Goal: Task Accomplishment & Management: Complete application form

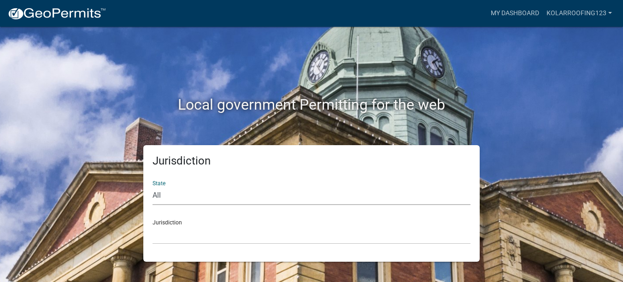
click at [201, 201] on select "All [US_STATE] [US_STATE] [US_STATE] [US_STATE] [US_STATE] [US_STATE] [US_STATE…" at bounding box center [312, 195] width 318 height 19
select select "[US_STATE]"
click at [153, 186] on select "All [US_STATE] [US_STATE] [US_STATE] [US_STATE] [US_STATE] [US_STATE] [US_STATE…" at bounding box center [312, 195] width 318 height 19
click at [199, 231] on select "City of [GEOGRAPHIC_DATA], [US_STATE] City of [GEOGRAPHIC_DATA], [US_STATE] Cit…" at bounding box center [312, 234] width 318 height 19
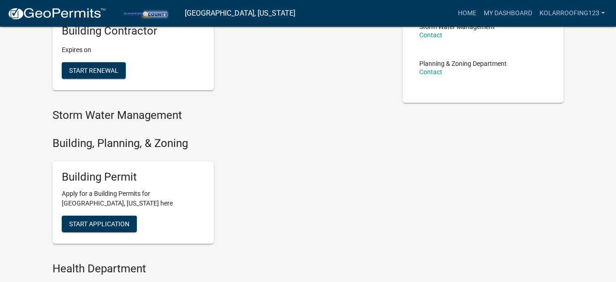
scroll to position [231, 0]
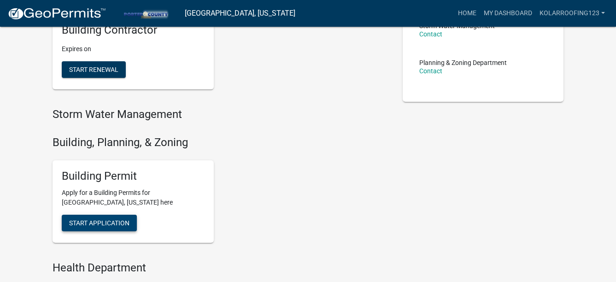
click at [94, 223] on span "Start Application" at bounding box center [99, 222] width 60 height 7
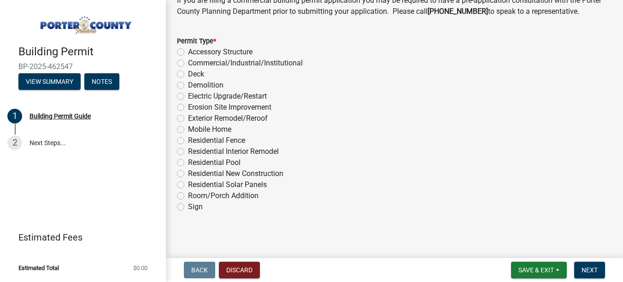
scroll to position [796, 0]
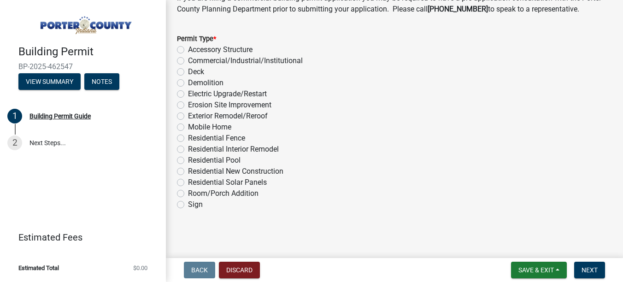
click at [208, 115] on label "Exterior Remodel/Reroof" at bounding box center [228, 116] width 80 height 11
click at [194, 115] on input "Exterior Remodel/Reroof" at bounding box center [191, 114] width 6 height 6
radio input "true"
click at [587, 271] on span "Next" at bounding box center [590, 270] width 16 height 7
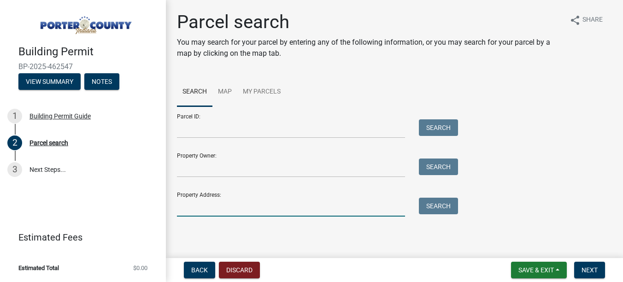
click at [233, 213] on input "Property Address:" at bounding box center [291, 207] width 228 height 19
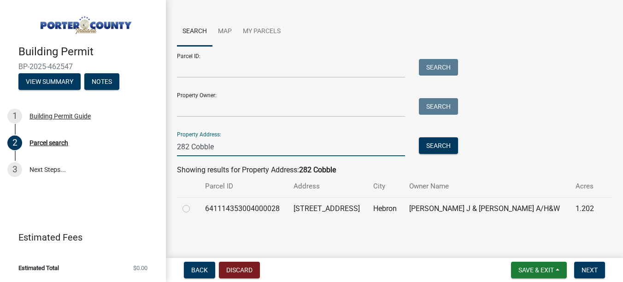
scroll to position [62, 0]
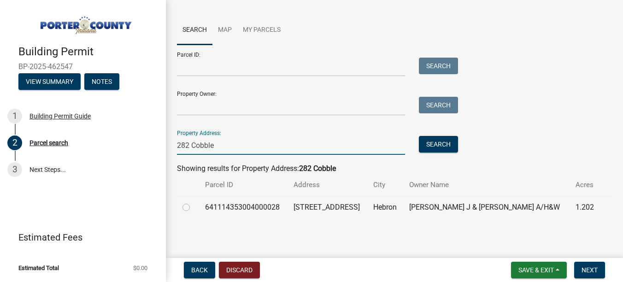
type input "282 Cobble"
click at [194, 202] on label at bounding box center [194, 202] width 0 height 0
click at [194, 206] on input "radio" at bounding box center [197, 205] width 6 height 6
radio input "true"
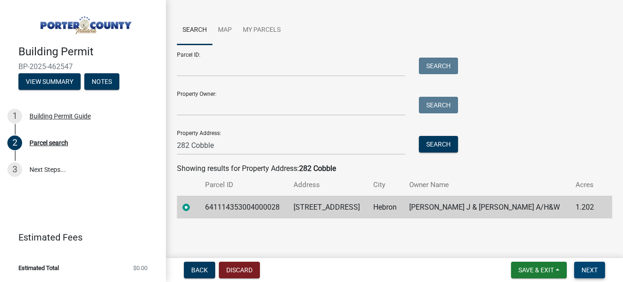
click at [589, 266] on button "Next" at bounding box center [590, 270] width 31 height 17
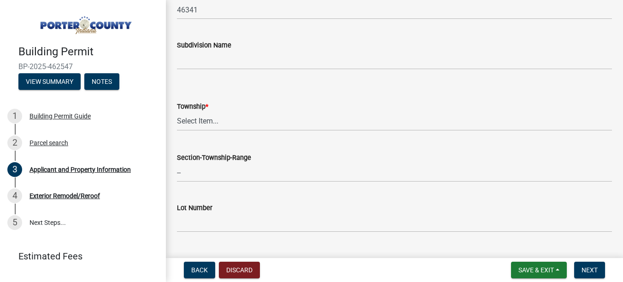
scroll to position [369, 0]
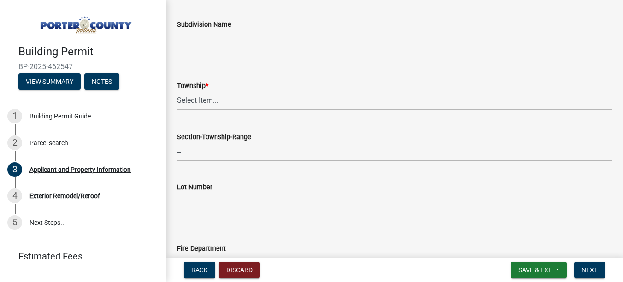
click at [194, 100] on select "Select Item... [PERSON_NAME][GEOGRAPHIC_DATA] [PERSON_NAME][GEOGRAPHIC_DATA] [G…" at bounding box center [394, 100] width 435 height 19
click at [177, 91] on select "Select Item... [PERSON_NAME][GEOGRAPHIC_DATA] [PERSON_NAME][GEOGRAPHIC_DATA] [G…" at bounding box center [394, 100] width 435 height 19
select select "eebc071e-620a-4db8-83e9-cb6b194c67e9"
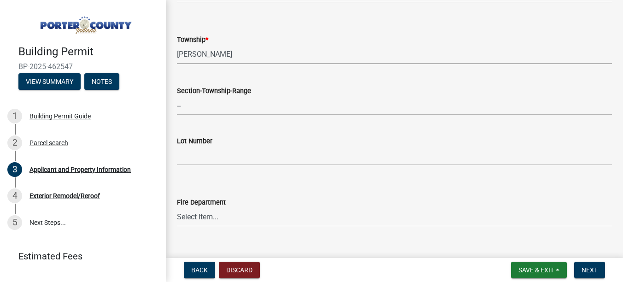
click at [191, 52] on select "Select Item... [PERSON_NAME][GEOGRAPHIC_DATA] [PERSON_NAME][GEOGRAPHIC_DATA] [G…" at bounding box center [394, 54] width 435 height 19
click at [177, 45] on select "Select Item... [PERSON_NAME][GEOGRAPHIC_DATA] [PERSON_NAME][GEOGRAPHIC_DATA] [G…" at bounding box center [394, 54] width 435 height 19
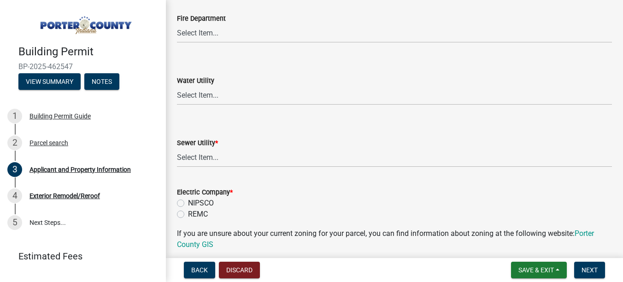
scroll to position [646, 0]
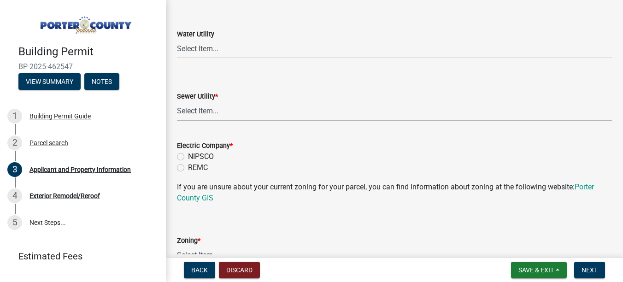
click at [207, 111] on select "Select Item... Aqua [US_STATE] Inc Damon Run Falling Waters Lake Eliza - LEACD …" at bounding box center [394, 111] width 435 height 19
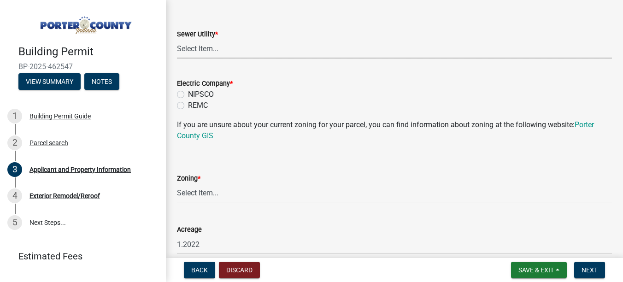
scroll to position [692, 0]
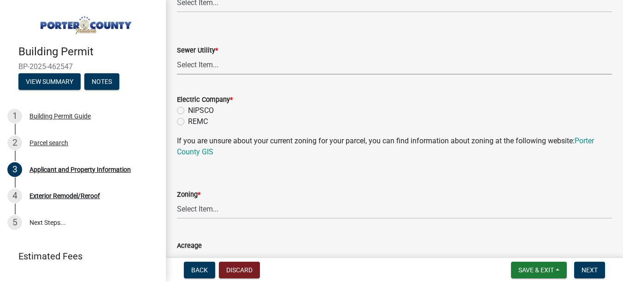
click at [210, 65] on select "Select Item... Aqua [US_STATE] Inc Damon Run Falling Waters Lake Eliza - LEACD …" at bounding box center [394, 65] width 435 height 19
click at [177, 56] on select "Select Item... Aqua [US_STATE] Inc Damon Run Falling Waters Lake Eliza - LEACD …" at bounding box center [394, 65] width 435 height 19
select select "70f77741-be3f-462c-9899-91d8ca390455"
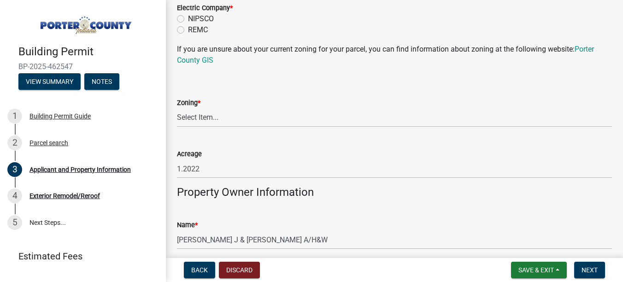
scroll to position [784, 0]
click at [213, 13] on label "NIPSCO" at bounding box center [201, 18] width 26 height 11
click at [194, 13] on input "NIPSCO" at bounding box center [191, 16] width 6 height 6
radio input "true"
click at [208, 115] on select "Select Item... A1 A2 CH CM CN I1 I2 I3 IN MP OT P1 P2 PUD R1 R2 R3 R4 RL RR" at bounding box center [394, 117] width 435 height 19
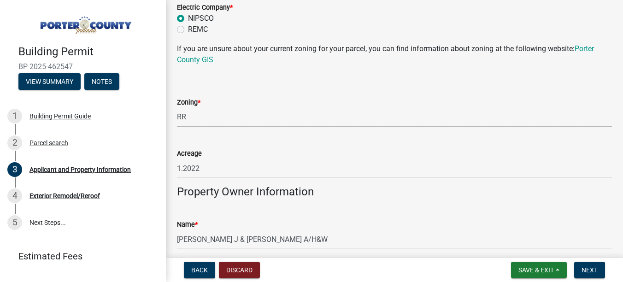
click at [177, 108] on select "Select Item... A1 A2 CH CM CN I1 I2 I3 IN MP OT P1 P2 PUD R1 R2 R3 R4 RL RR" at bounding box center [394, 117] width 435 height 19
select select "92efe679-05f4-414a-9426-51627fba5de6"
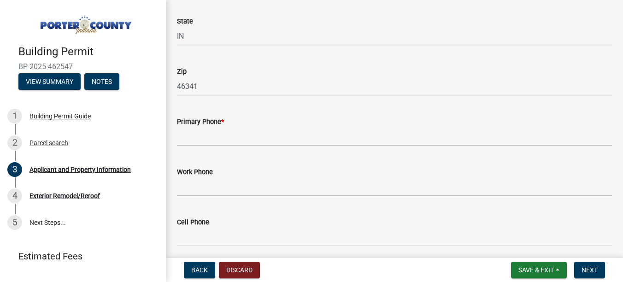
scroll to position [1153, 0]
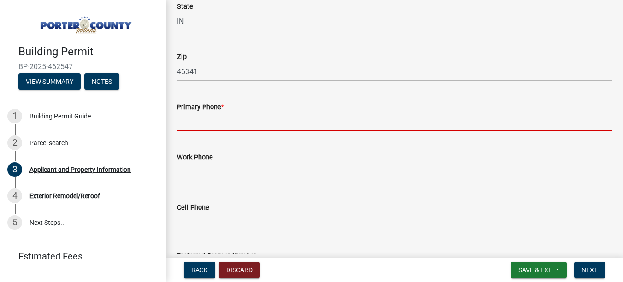
click at [211, 126] on input "Primary Phone *" at bounding box center [394, 122] width 435 height 19
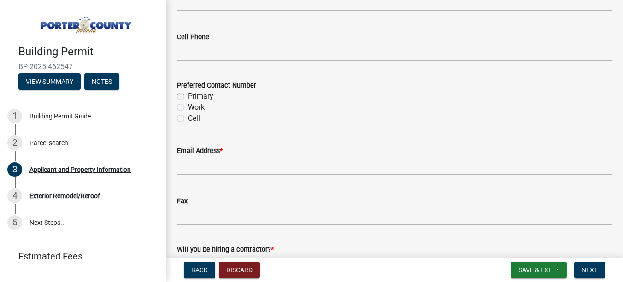
scroll to position [1337, 0]
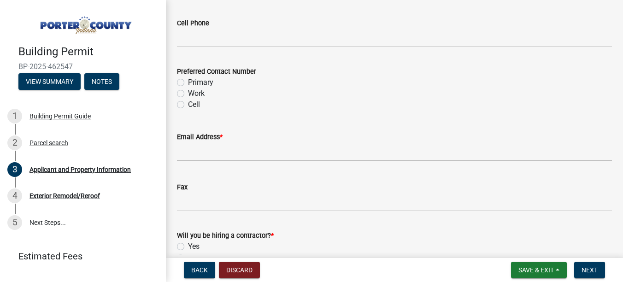
type input "2197180370"
click at [193, 79] on label "Primary" at bounding box center [200, 82] width 25 height 11
click at [193, 79] on input "Primary" at bounding box center [191, 80] width 6 height 6
radio input "true"
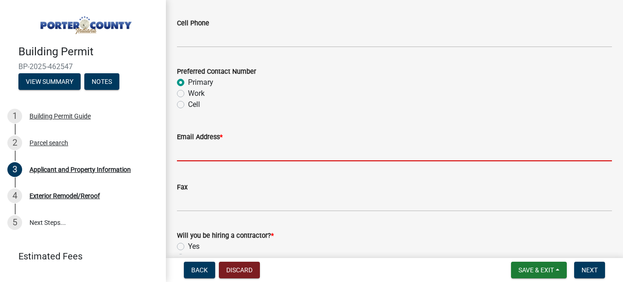
click at [271, 157] on input "Email Address *" at bounding box center [394, 151] width 435 height 19
paste input "[EMAIL_ADDRESS][DOMAIN_NAME]"
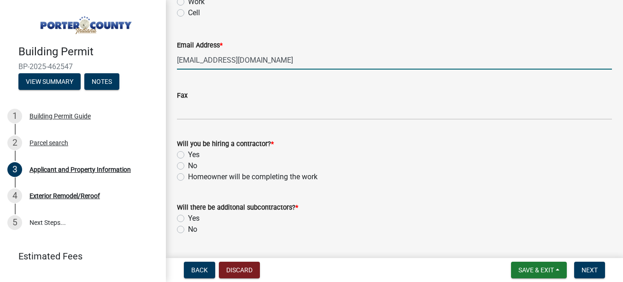
scroll to position [1429, 0]
type input "[EMAIL_ADDRESS][DOMAIN_NAME]"
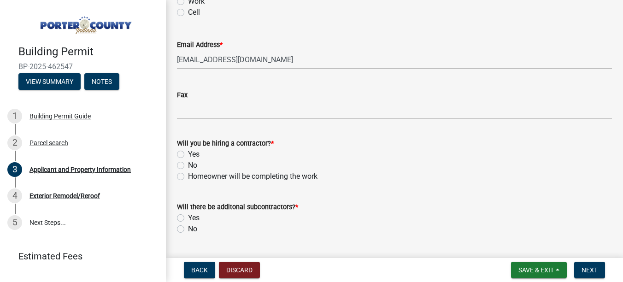
click at [189, 154] on label "Yes" at bounding box center [194, 154] width 12 height 11
click at [189, 154] on input "Yes" at bounding box center [191, 152] width 6 height 6
radio input "true"
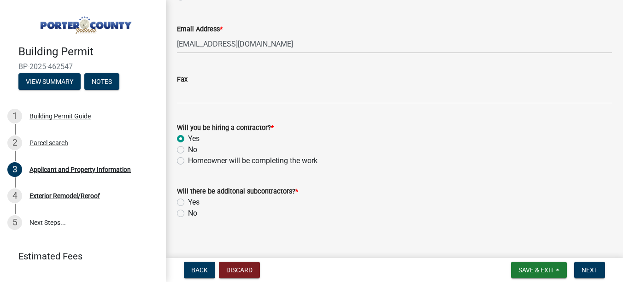
scroll to position [1454, 0]
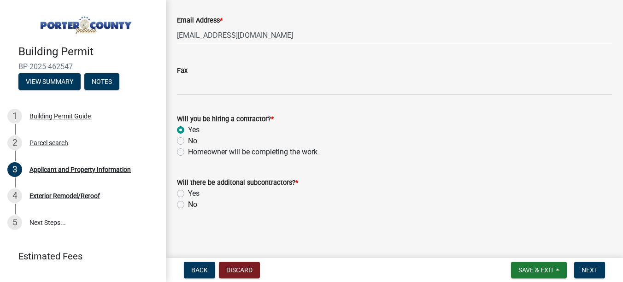
click at [191, 205] on label "No" at bounding box center [192, 204] width 9 height 11
click at [191, 205] on input "No" at bounding box center [191, 202] width 6 height 6
radio input "true"
click at [604, 267] on button "Next" at bounding box center [590, 270] width 31 height 17
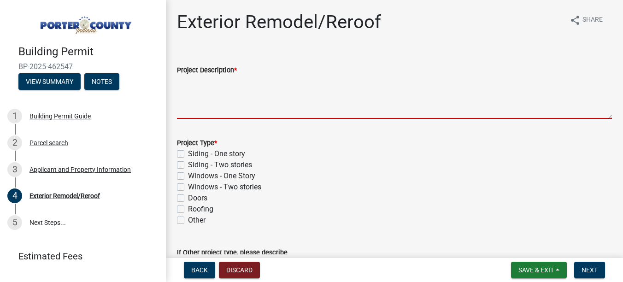
click at [245, 106] on textarea "Project Description *" at bounding box center [394, 97] width 435 height 43
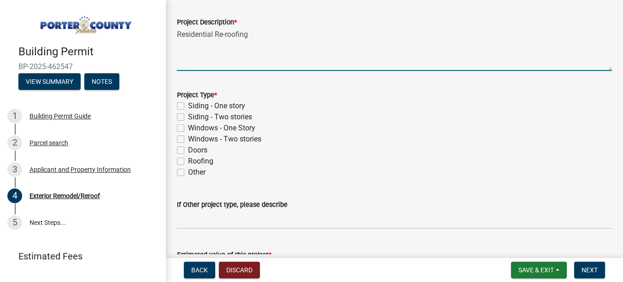
scroll to position [92, 0]
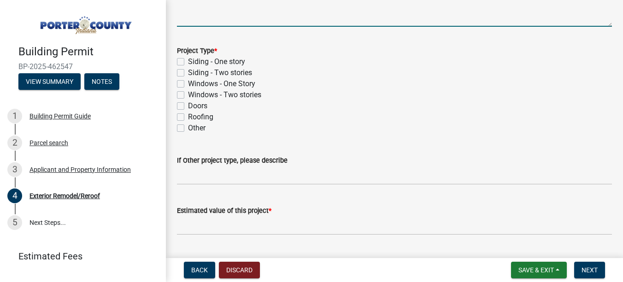
type textarea "Residential Re-roofing"
click at [202, 117] on label "Roofing" at bounding box center [200, 117] width 25 height 11
click at [194, 117] on input "Roofing" at bounding box center [191, 115] width 6 height 6
checkbox input "true"
checkbox input "false"
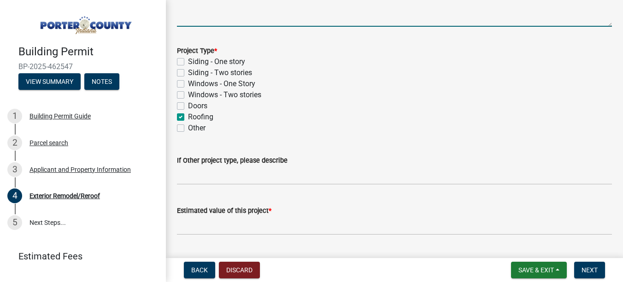
checkbox input "false"
checkbox input "true"
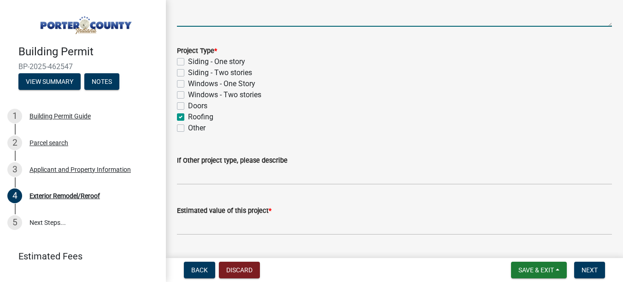
checkbox input "false"
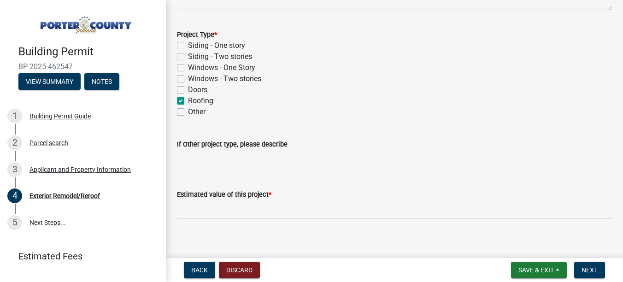
scroll to position [117, 0]
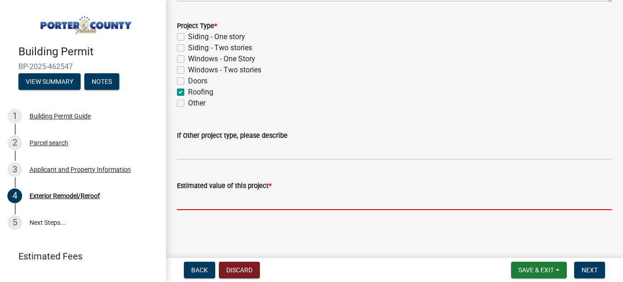
click at [242, 204] on input "text" at bounding box center [394, 200] width 435 height 19
click at [200, 224] on div "Exterior Remodel/Reroof share Share Project Description * Residential Re-roofin…" at bounding box center [394, 60] width 449 height 333
click at [210, 201] on input "text" at bounding box center [394, 200] width 435 height 19
paste input "$22,842.25"
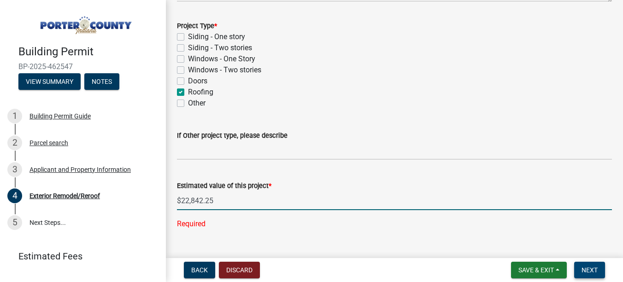
type input "22842.25"
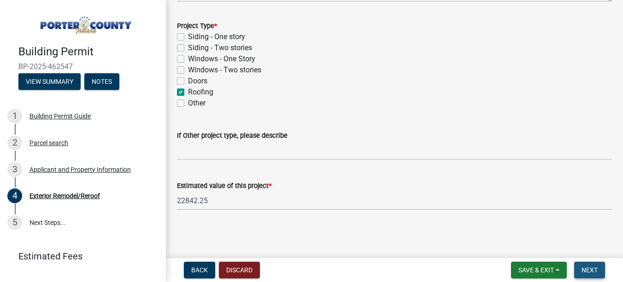
click at [598, 269] on button "Next" at bounding box center [590, 270] width 31 height 17
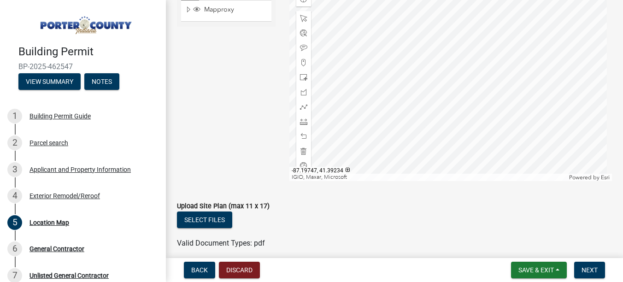
scroll to position [221, 0]
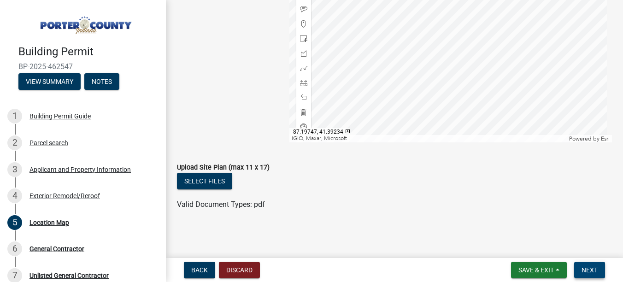
click at [596, 269] on span "Next" at bounding box center [590, 270] width 16 height 7
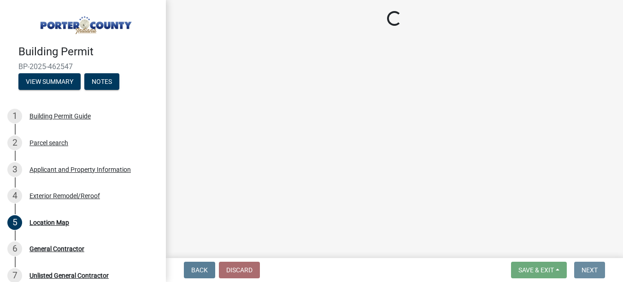
scroll to position [0, 0]
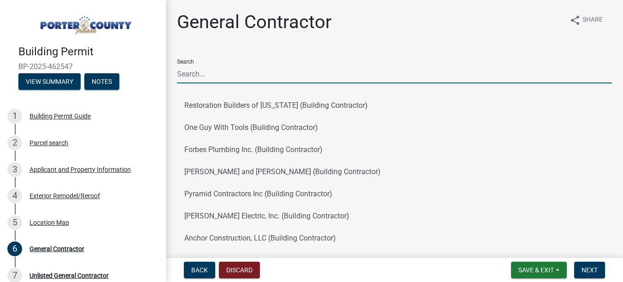
click at [221, 65] on input "Search" at bounding box center [394, 74] width 435 height 19
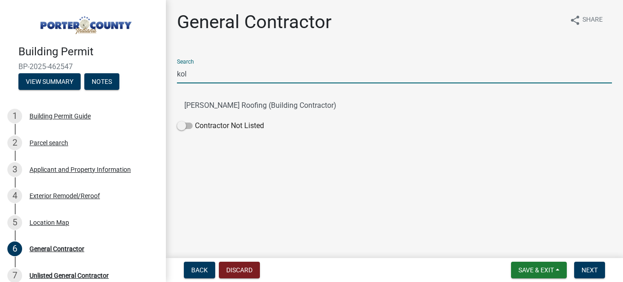
type input "[PERSON_NAME]"
click at [241, 103] on button "[PERSON_NAME] Roofing (Building Contractor)" at bounding box center [394, 106] width 435 height 22
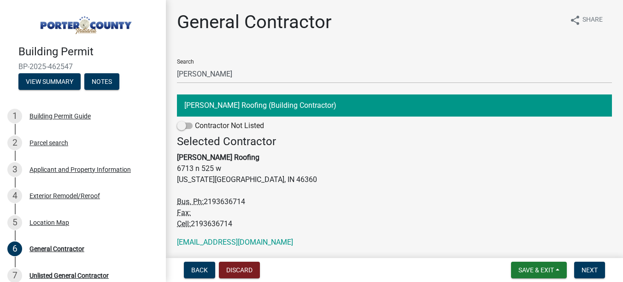
click at [589, 260] on nav "Back Discard Save & Exit Save Save & Exit Next" at bounding box center [394, 270] width 457 height 24
click at [589, 269] on span "Next" at bounding box center [590, 270] width 16 height 7
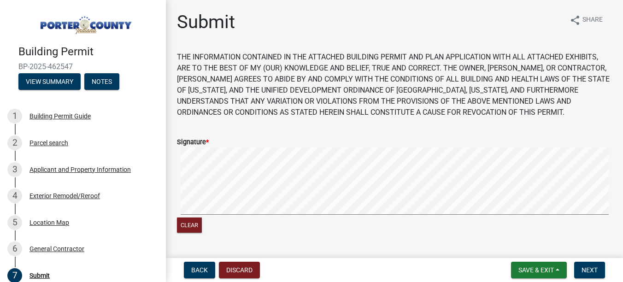
click at [191, 220] on div "Clear" at bounding box center [394, 192] width 435 height 88
click at [232, 227] on div "Clear" at bounding box center [394, 192] width 435 height 88
click at [203, 143] on form "Signature * Clear" at bounding box center [394, 180] width 435 height 110
click at [603, 267] on button "Next" at bounding box center [590, 270] width 31 height 17
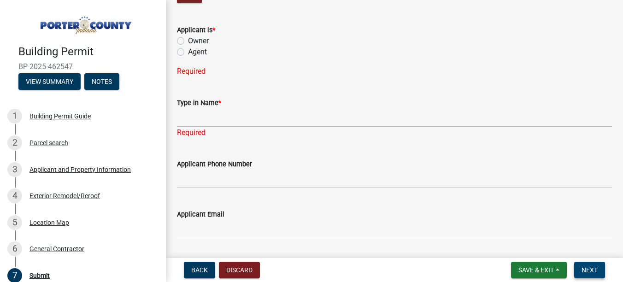
scroll to position [231, 0]
click at [188, 53] on label "Agent" at bounding box center [197, 51] width 19 height 11
click at [188, 52] on input "Agent" at bounding box center [191, 49] width 6 height 6
radio input "true"
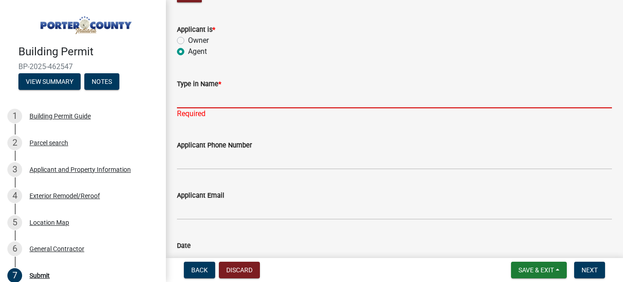
click at [213, 101] on input "Type in Name *" at bounding box center [394, 98] width 435 height 19
type input "[PERSON_NAME] Roofing LLC"
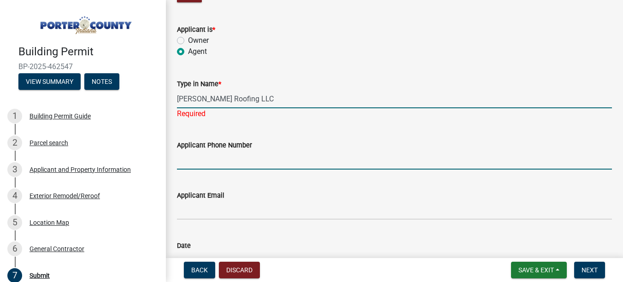
type input "2193636714"
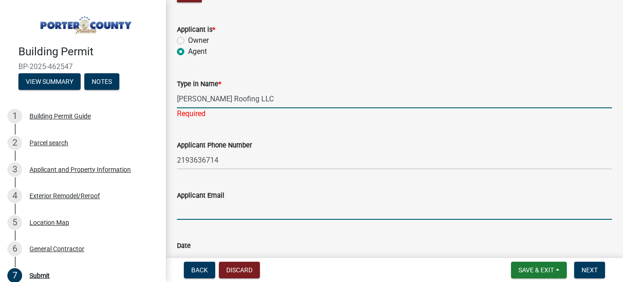
type input "[EMAIL_ADDRESS][DOMAIN_NAME]"
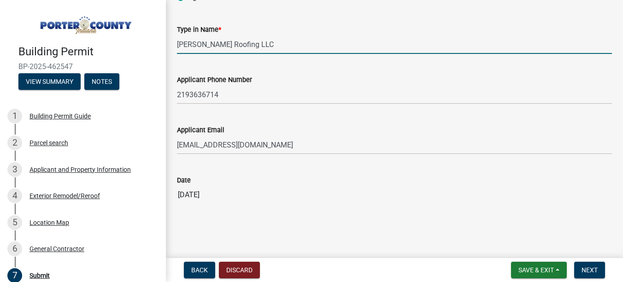
scroll to position [285, 0]
click at [590, 261] on nav "Back Discard Save & Exit Save Save & Exit Next" at bounding box center [394, 270] width 457 height 24
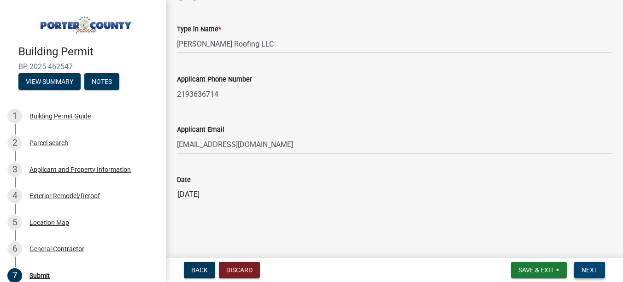
click at [596, 270] on span "Next" at bounding box center [590, 270] width 16 height 7
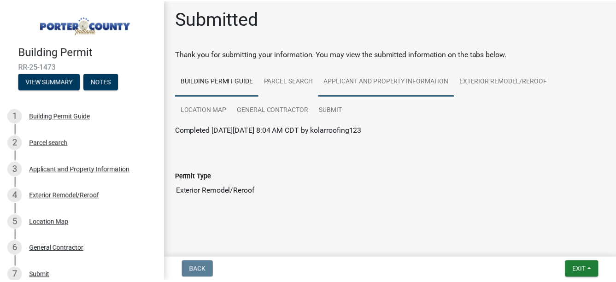
scroll to position [4, 0]
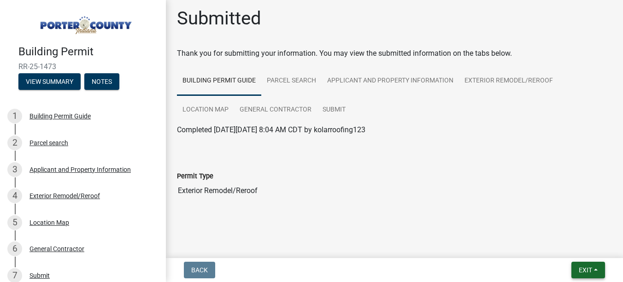
click at [593, 272] on button "Exit" at bounding box center [589, 270] width 34 height 17
click at [566, 245] on button "Save & Exit" at bounding box center [569, 246] width 74 height 22
